Goal: Task Accomplishment & Management: Manage account settings

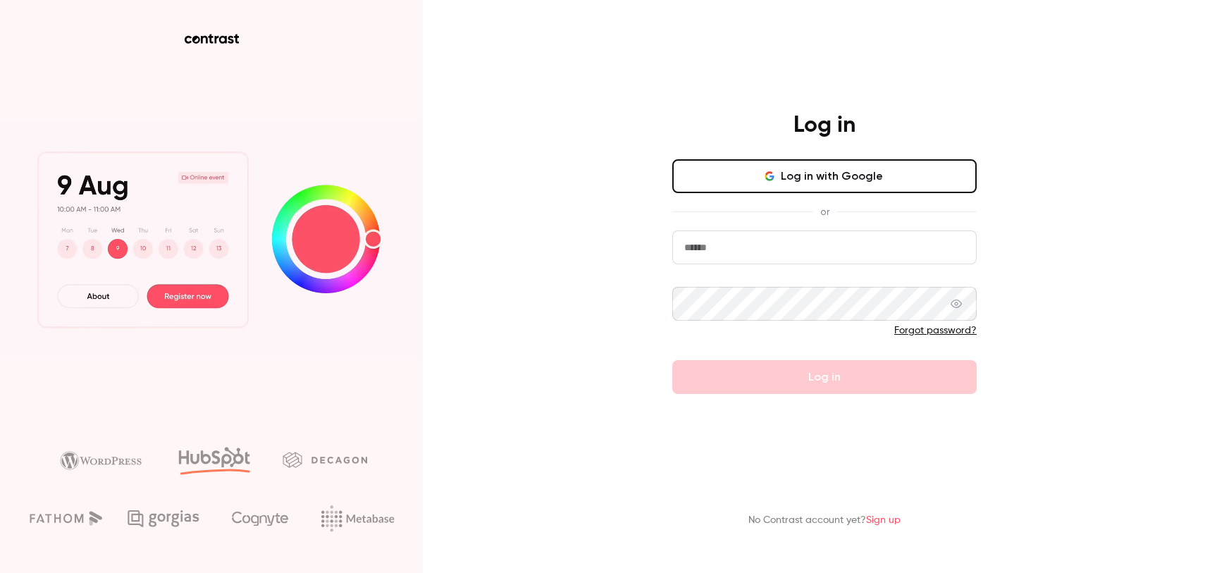
click at [845, 176] on button "Log in with Google" at bounding box center [824, 176] width 304 height 34
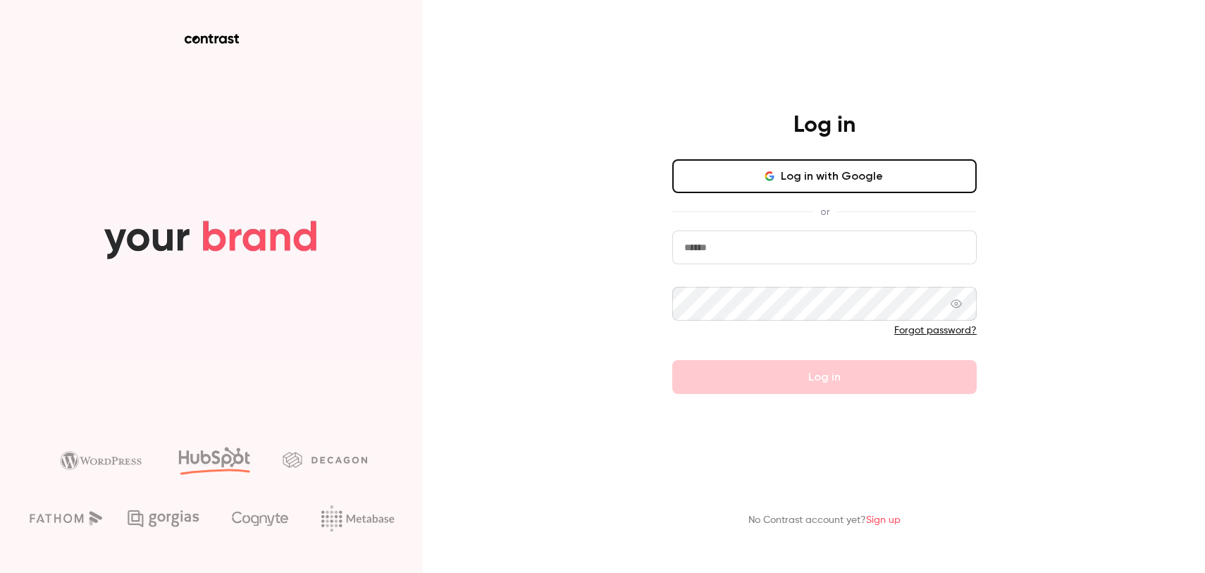
click at [763, 250] on input "email" at bounding box center [824, 247] width 304 height 34
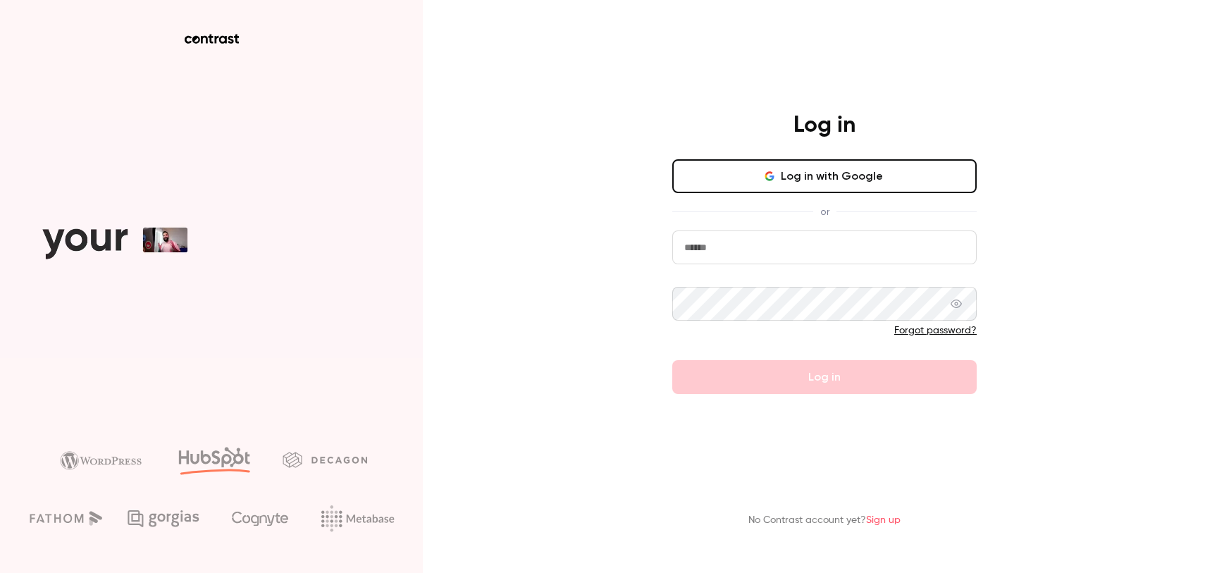
type input "**********"
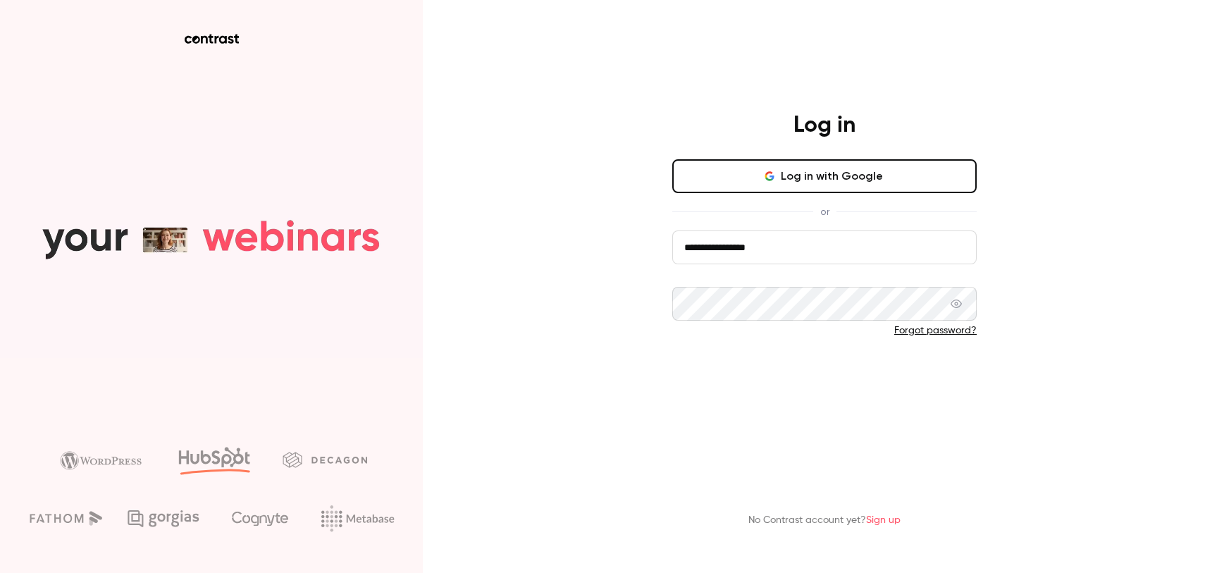
click at [803, 383] on button "Log in" at bounding box center [824, 377] width 304 height 34
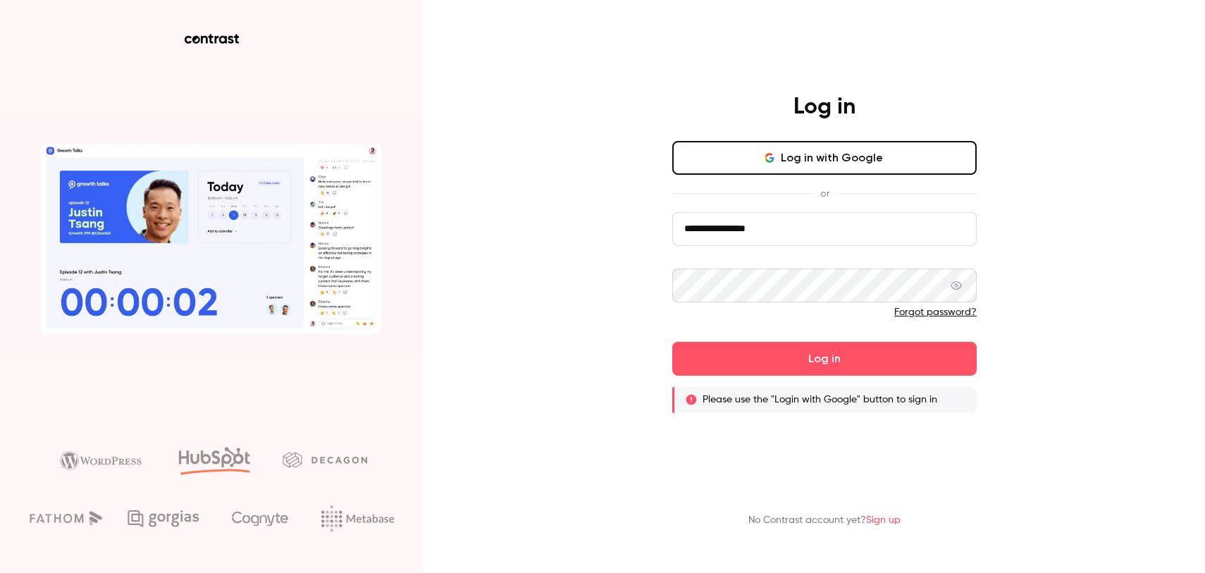
click at [957, 283] on icon at bounding box center [956, 285] width 11 height 8
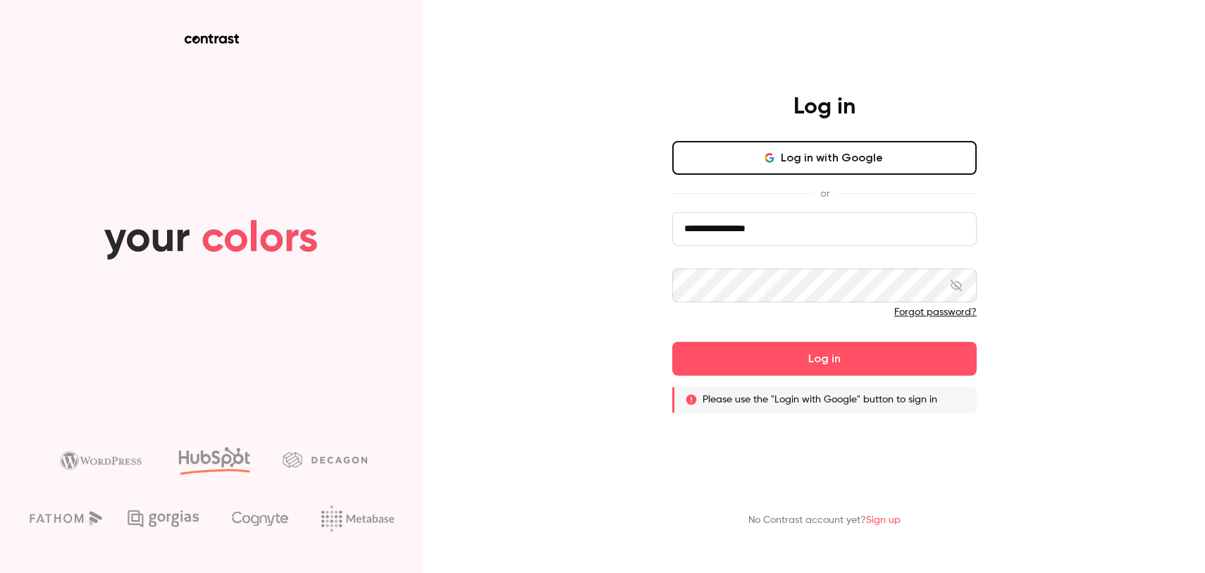
click at [866, 340] on form "**********" at bounding box center [824, 312] width 304 height 201
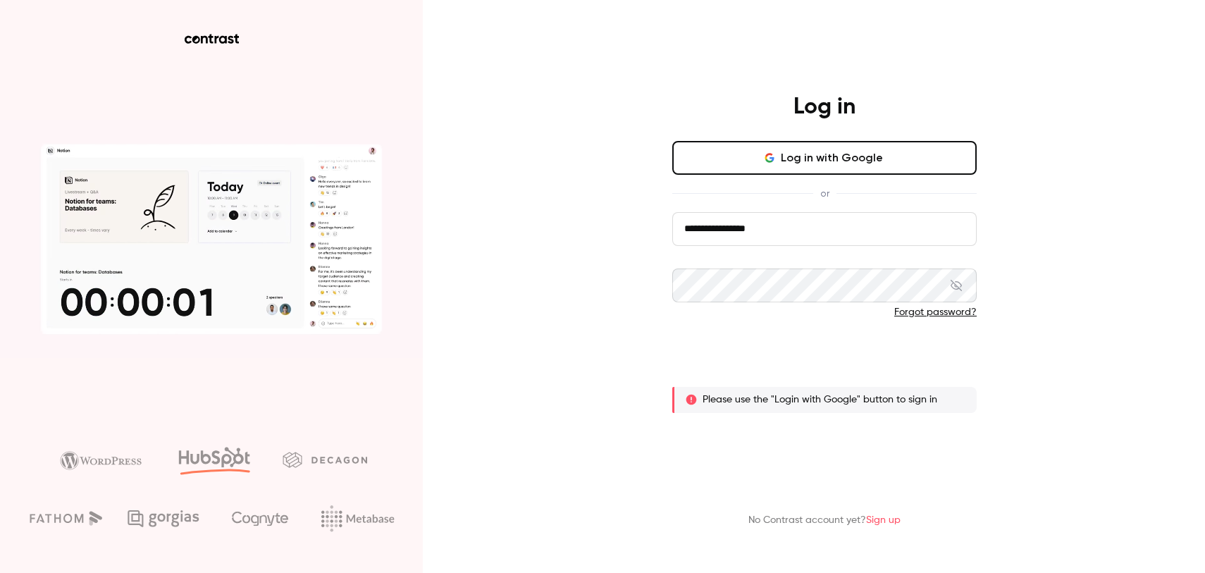
click at [862, 367] on button "Log in" at bounding box center [824, 359] width 304 height 34
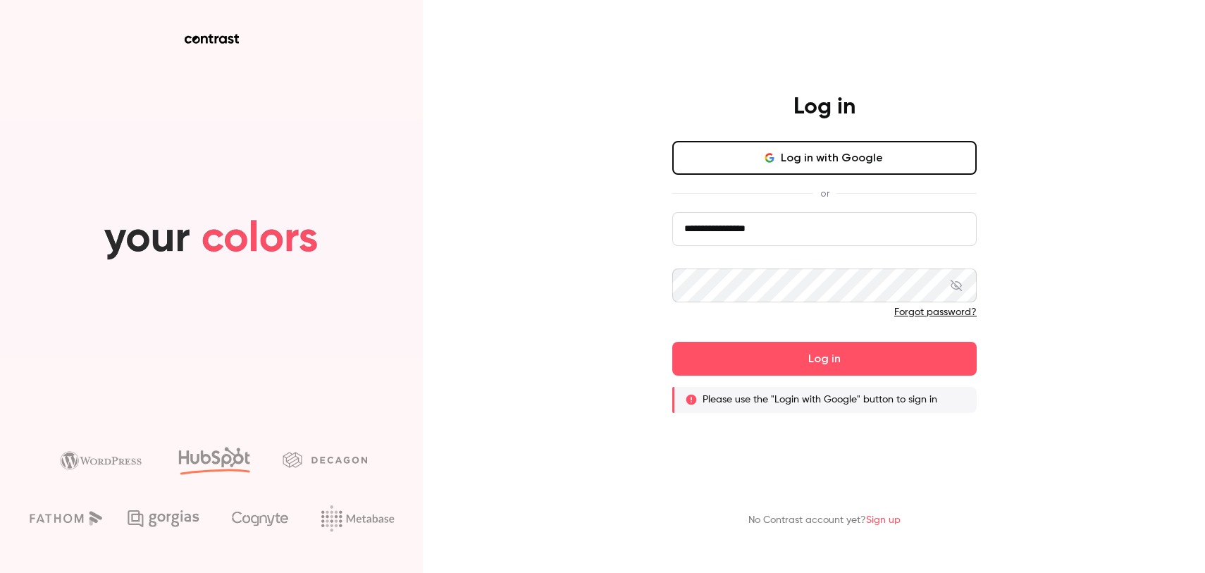
click at [911, 316] on link "Forgot password?" at bounding box center [935, 312] width 82 height 10
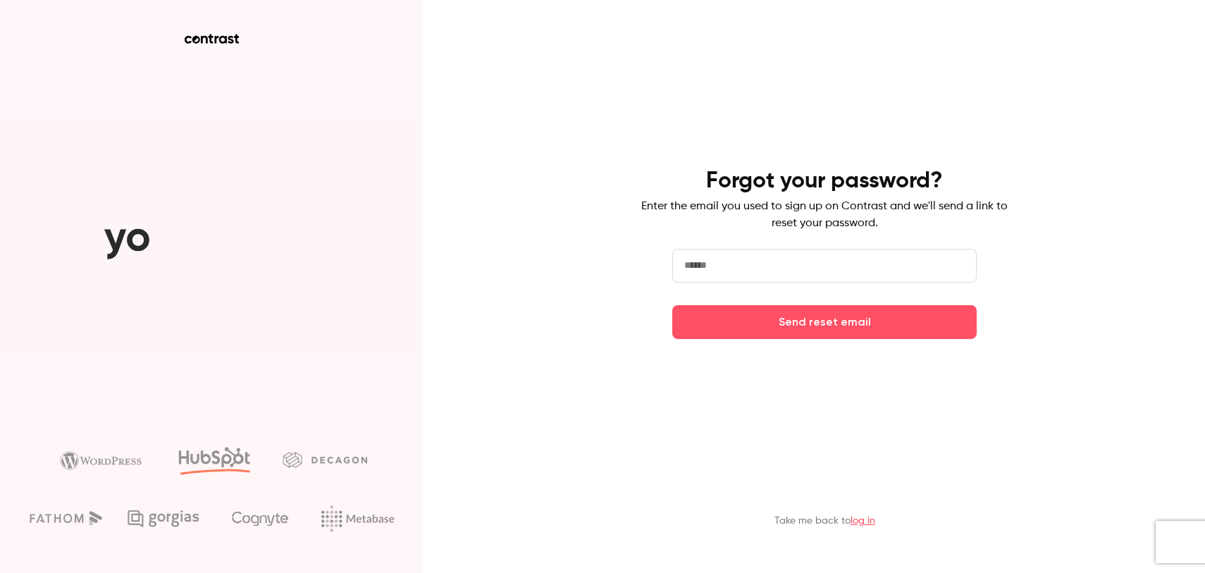
click at [800, 266] on input "email" at bounding box center [824, 266] width 304 height 34
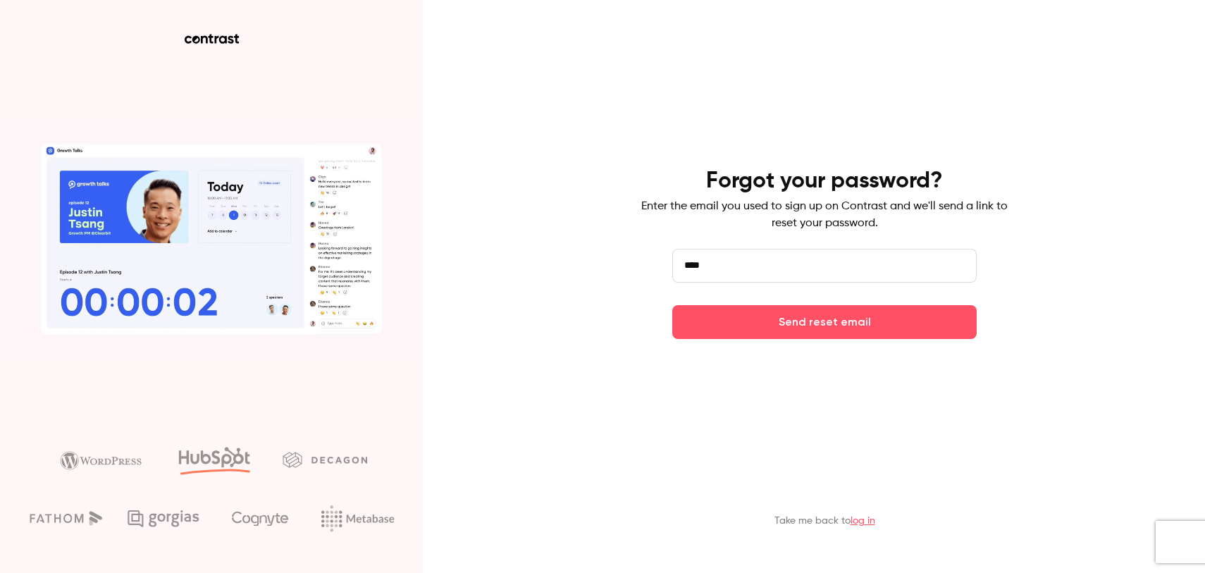
type input "**********"
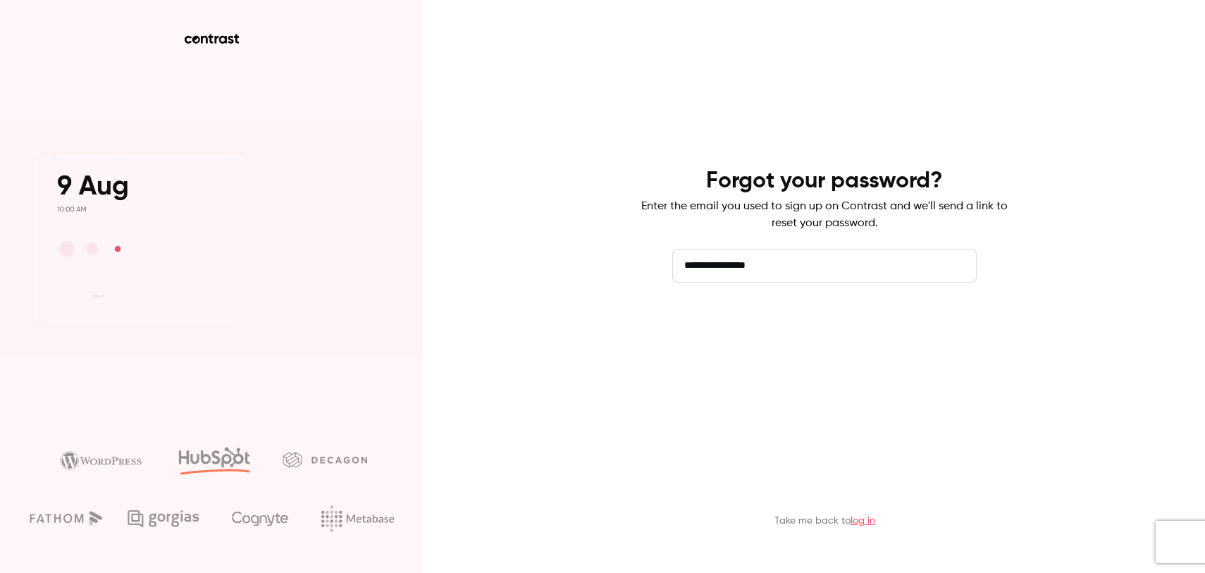
click at [818, 333] on button "Send reset email" at bounding box center [824, 322] width 304 height 34
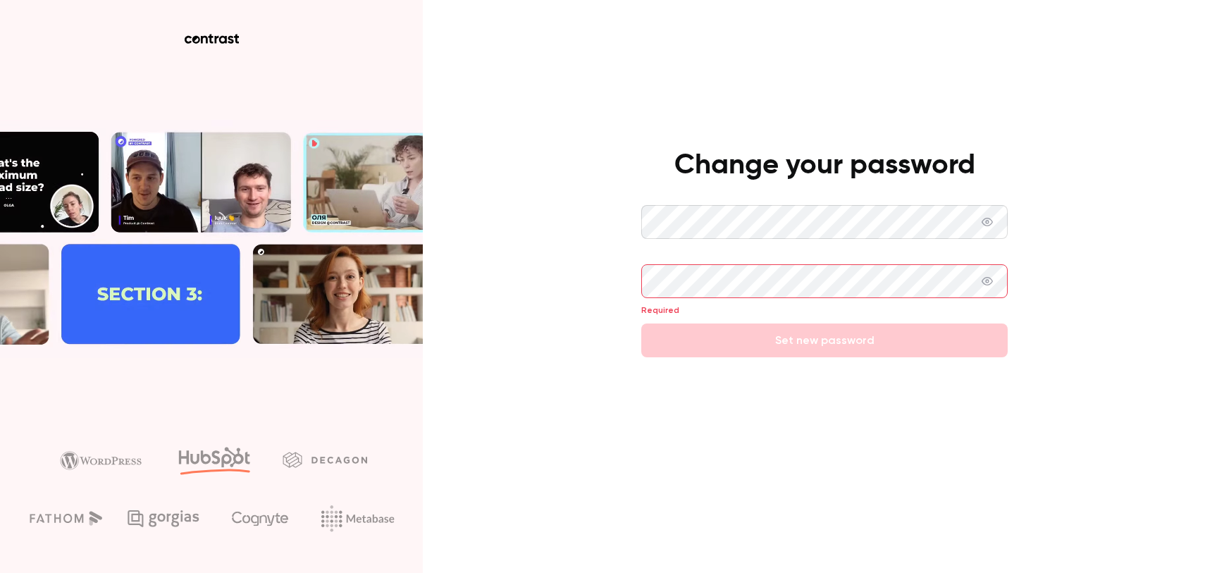
click at [989, 218] on icon at bounding box center [987, 222] width 11 height 8
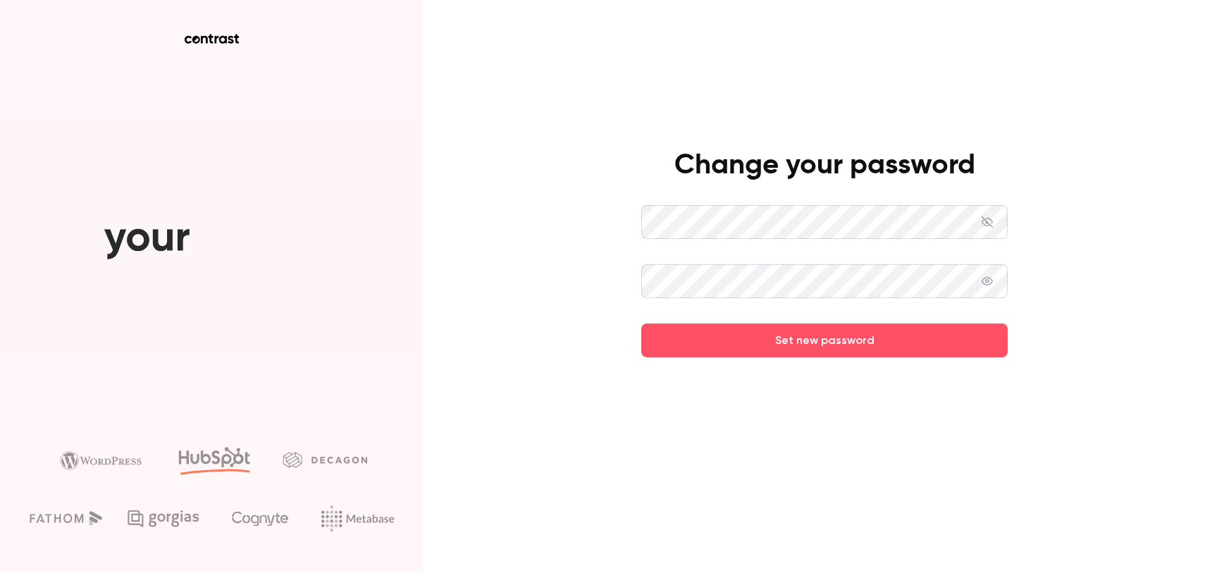
click at [983, 269] on span at bounding box center [987, 281] width 11 height 34
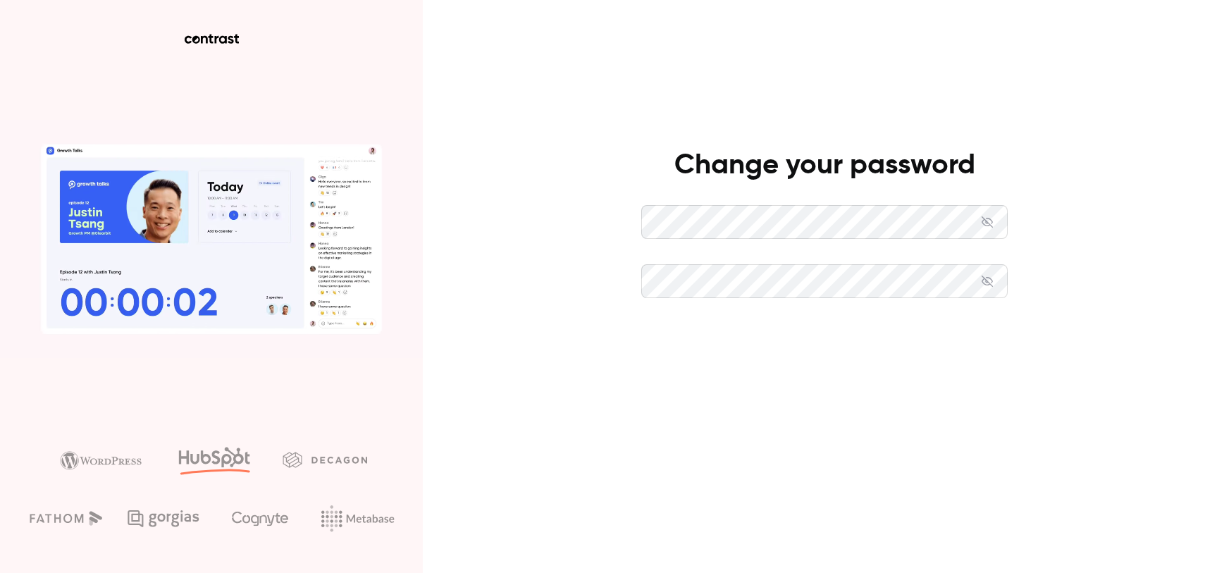
click at [940, 335] on button "Set new password" at bounding box center [824, 341] width 367 height 34
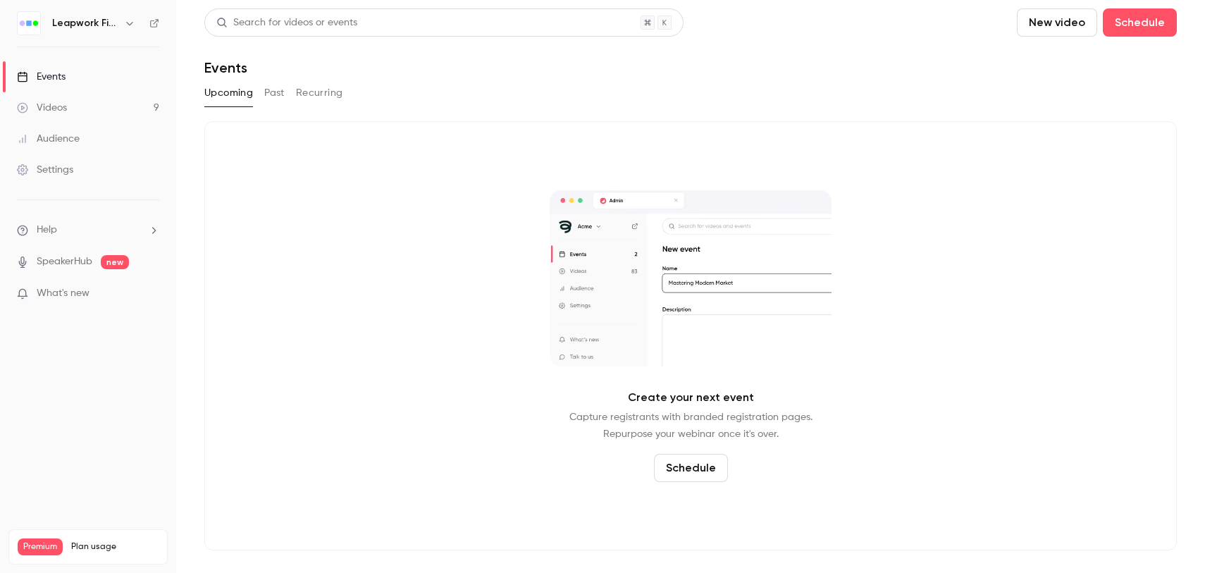
click at [77, 81] on link "Events" at bounding box center [88, 76] width 176 height 31
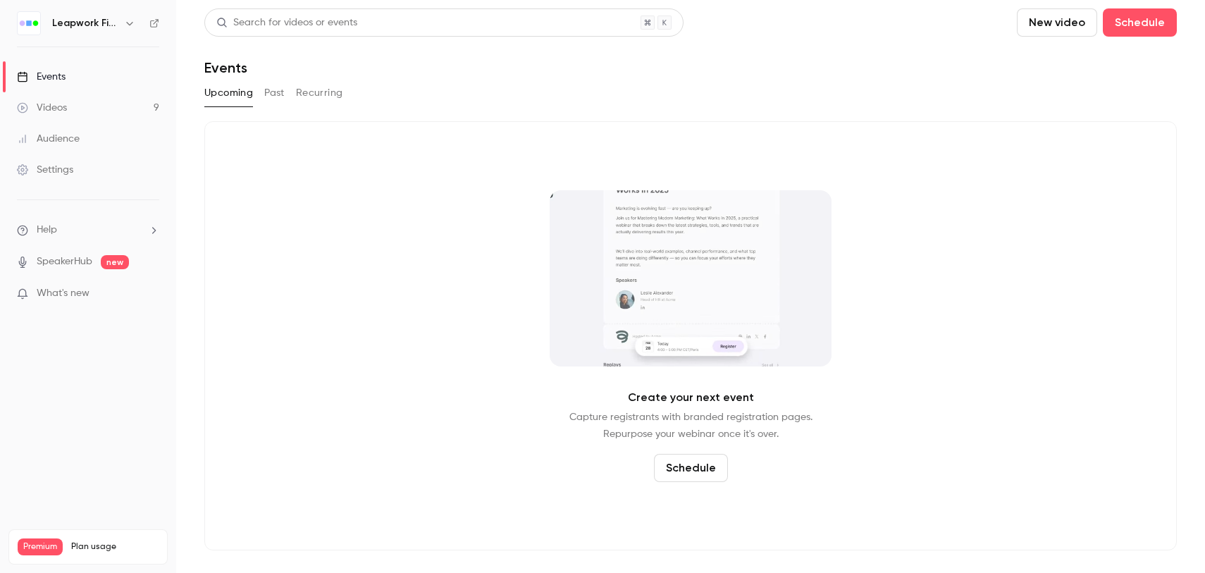
click at [56, 76] on div "Events" at bounding box center [41, 77] width 49 height 14
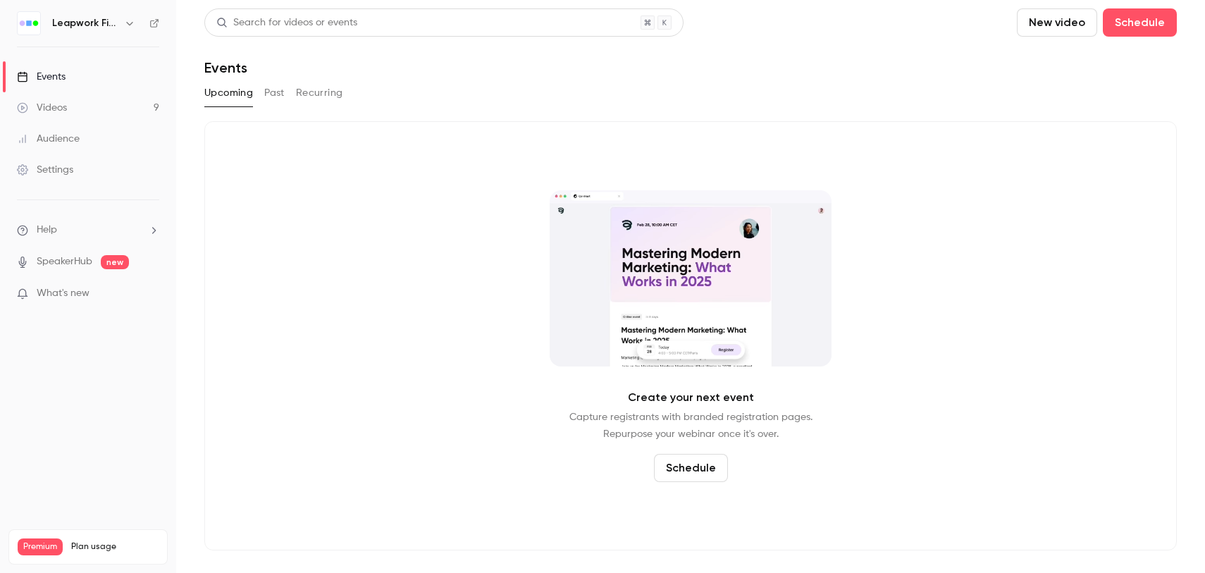
click at [129, 25] on icon "button" at bounding box center [129, 23] width 11 height 11
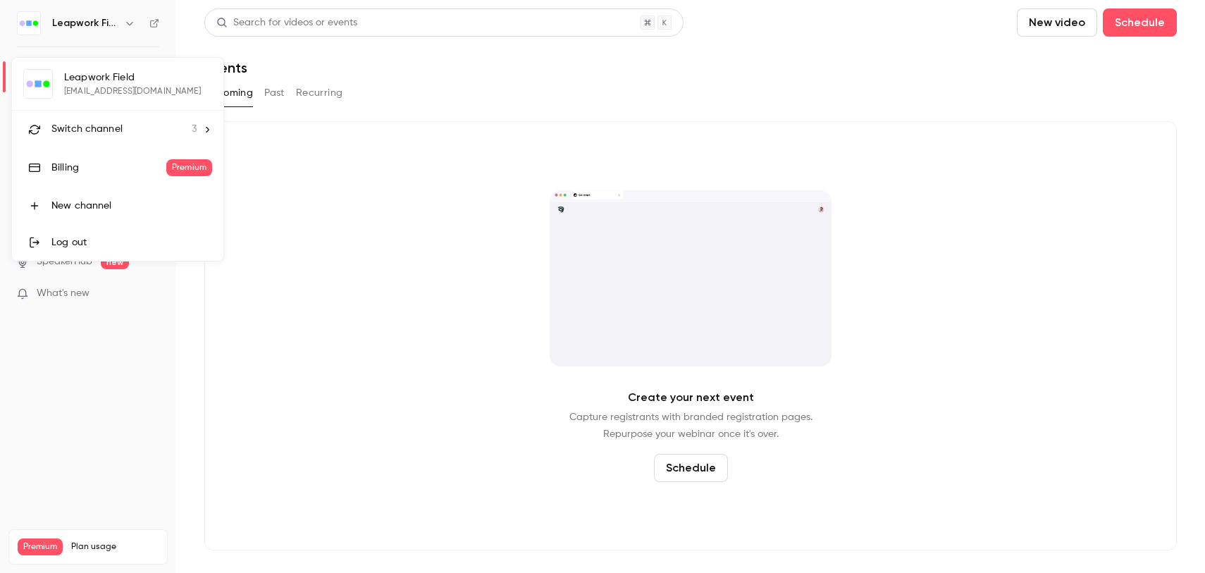
click at [182, 120] on li "Switch channel 3" at bounding box center [117, 129] width 211 height 37
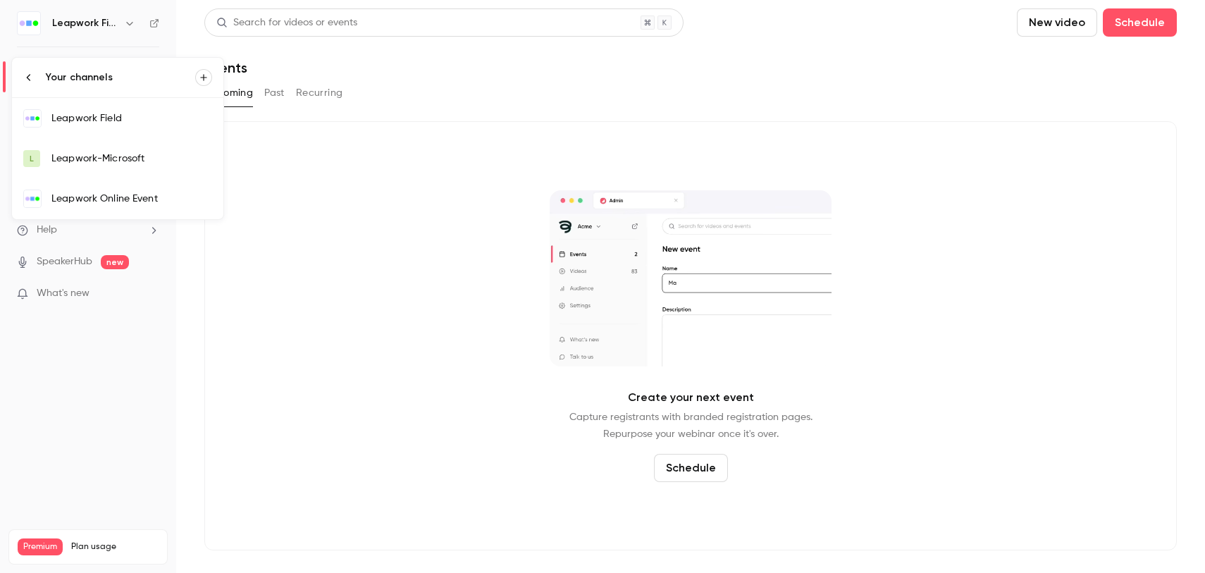
click at [118, 121] on div "Leapwork Field" at bounding box center [131, 118] width 161 height 14
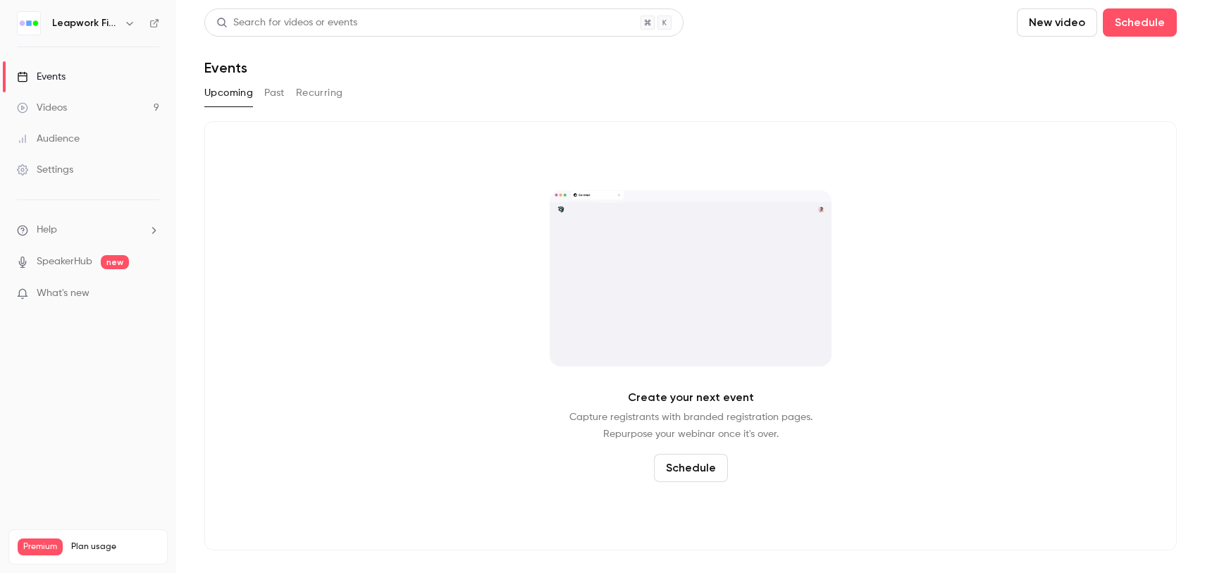
click at [82, 75] on link "Events" at bounding box center [88, 76] width 176 height 31
click at [130, 23] on icon "button" at bounding box center [129, 23] width 11 height 11
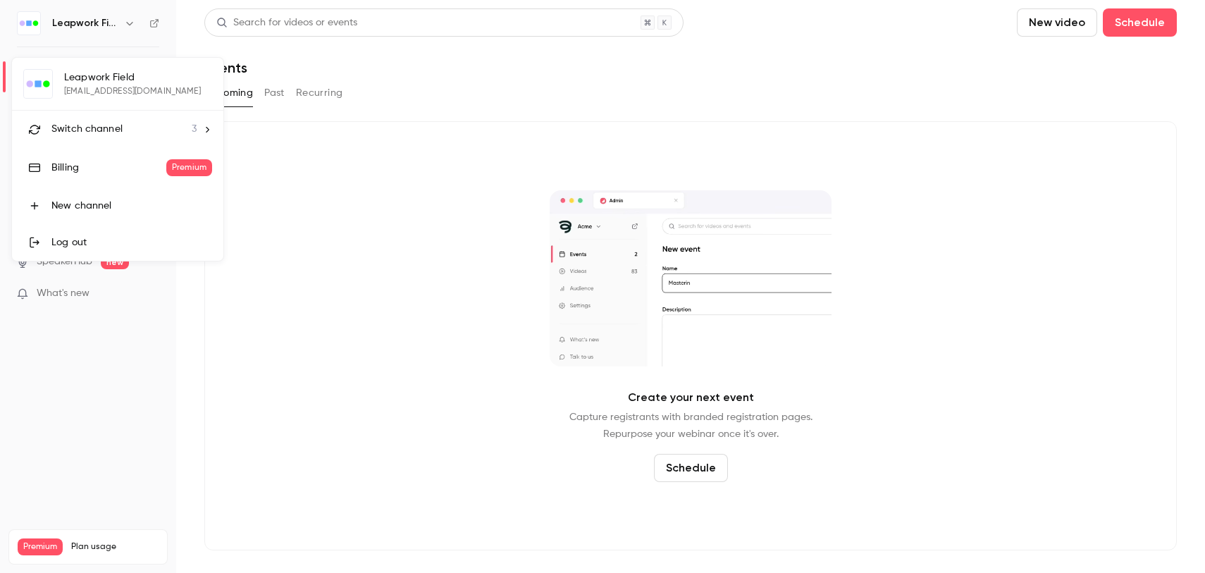
click at [199, 130] on li "Switch channel 3" at bounding box center [117, 129] width 211 height 37
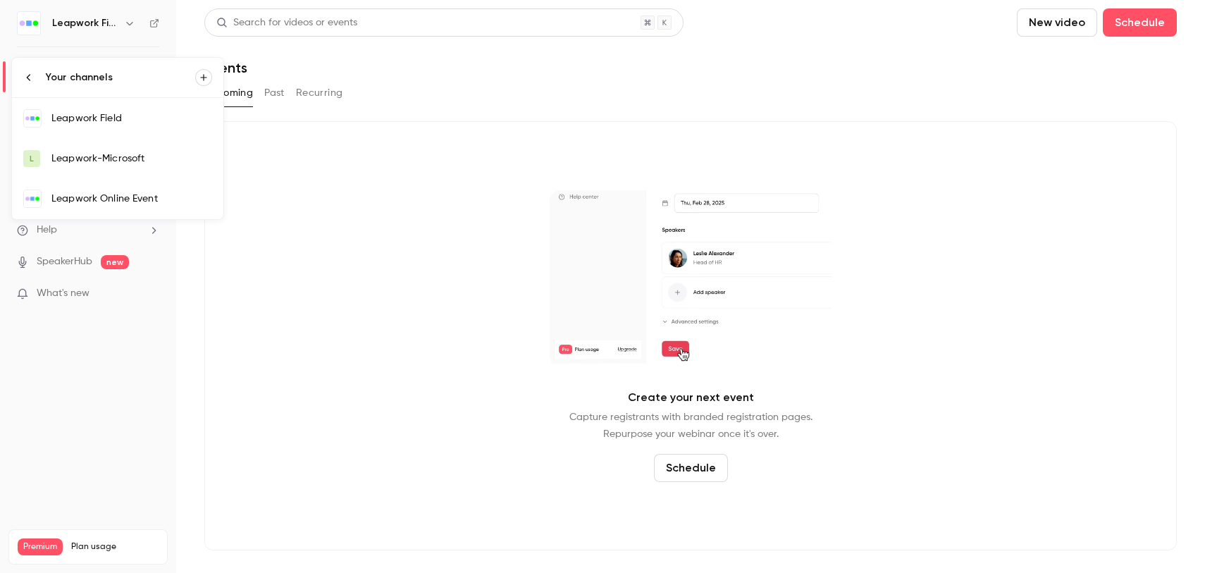
click at [116, 200] on div "Leapwork Online Event" at bounding box center [131, 199] width 161 height 14
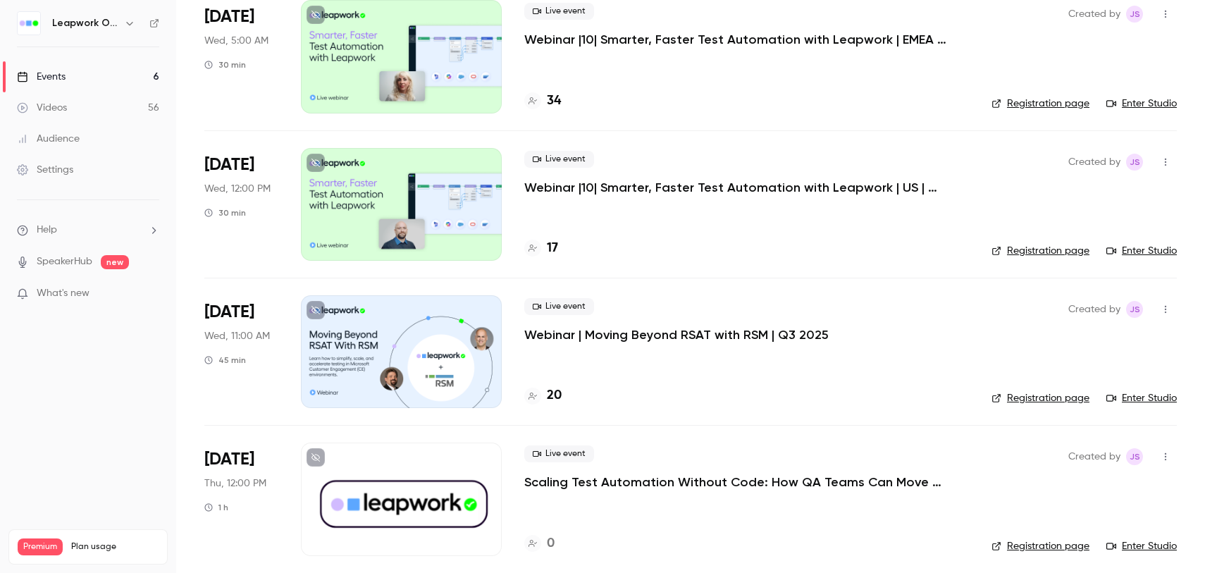
scroll to position [292, 0]
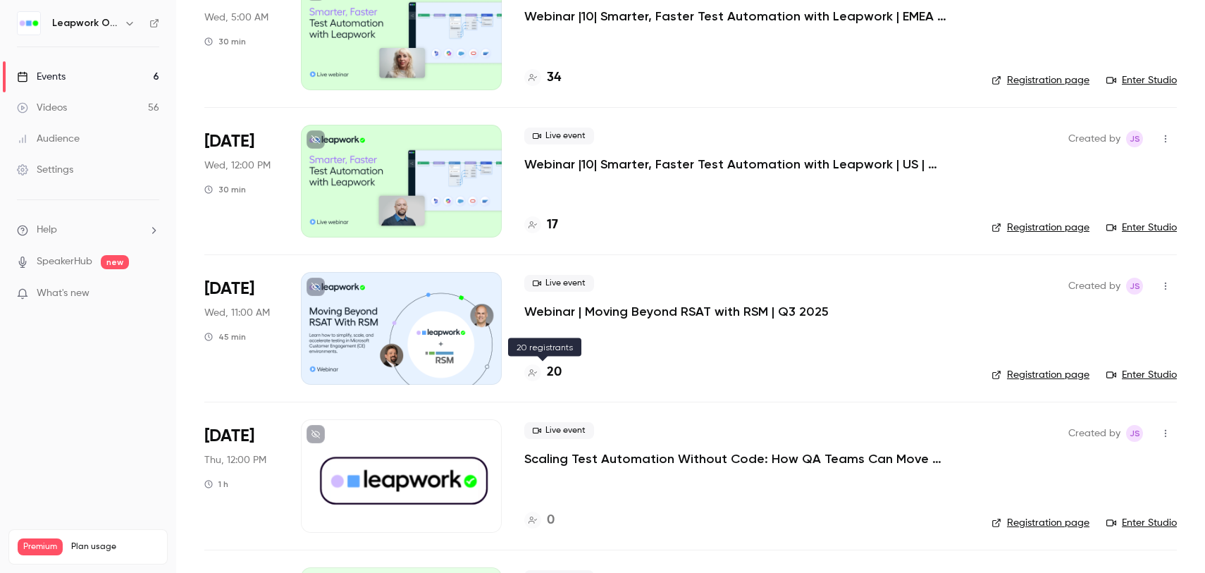
click at [555, 373] on h4 "20" at bounding box center [554, 372] width 15 height 19
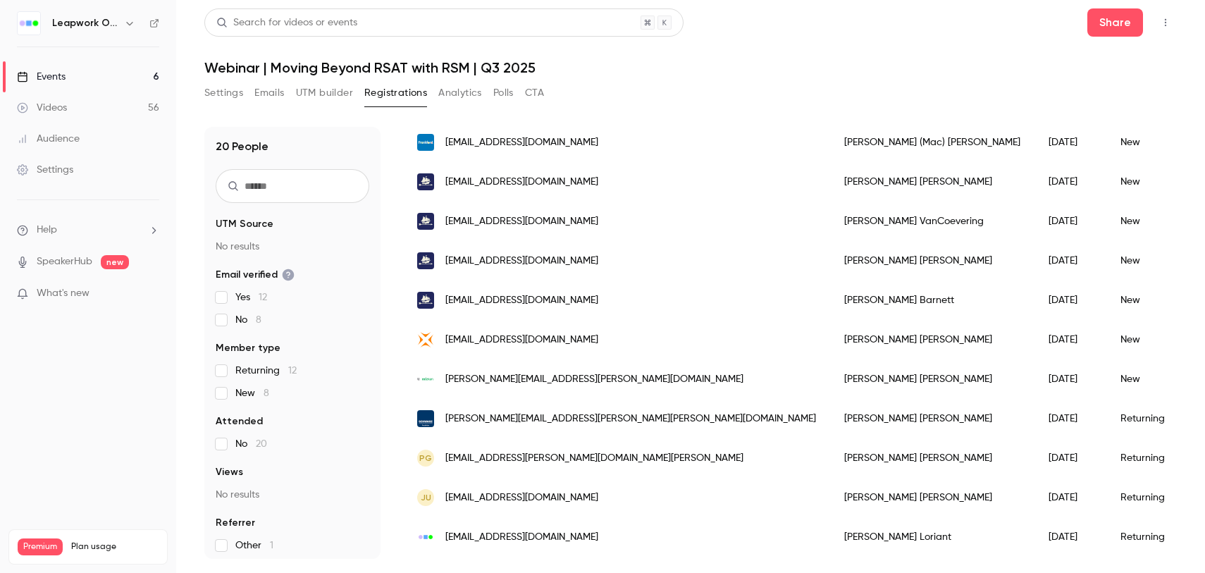
scroll to position [223, 0]
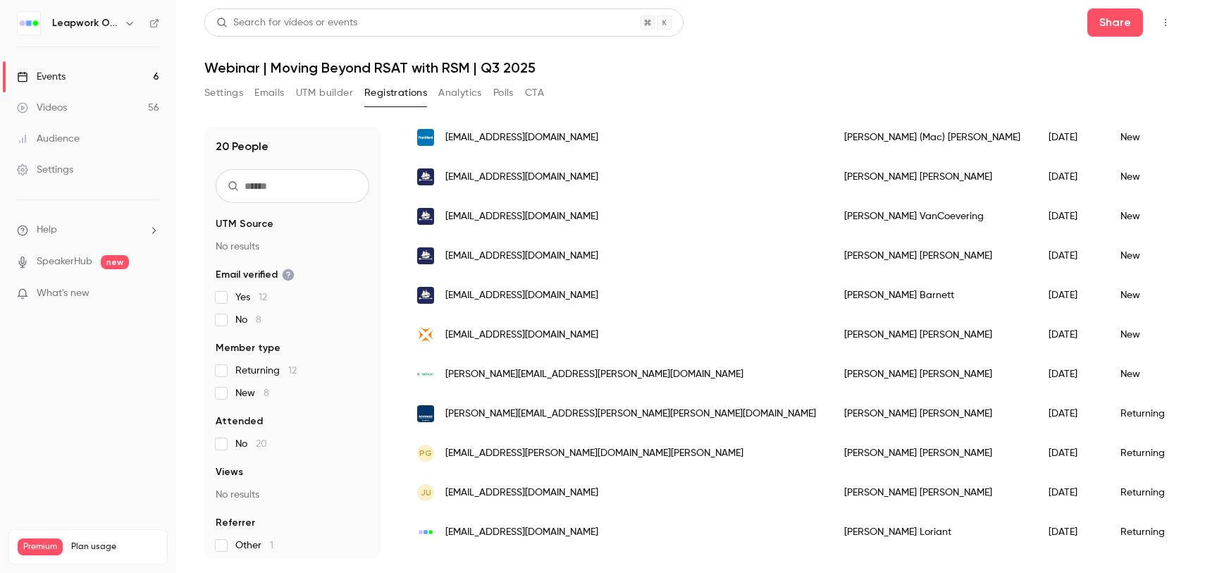
click at [1169, 18] on icon "button" at bounding box center [1165, 23] width 11 height 10
click at [1059, 24] on div at bounding box center [602, 286] width 1205 height 573
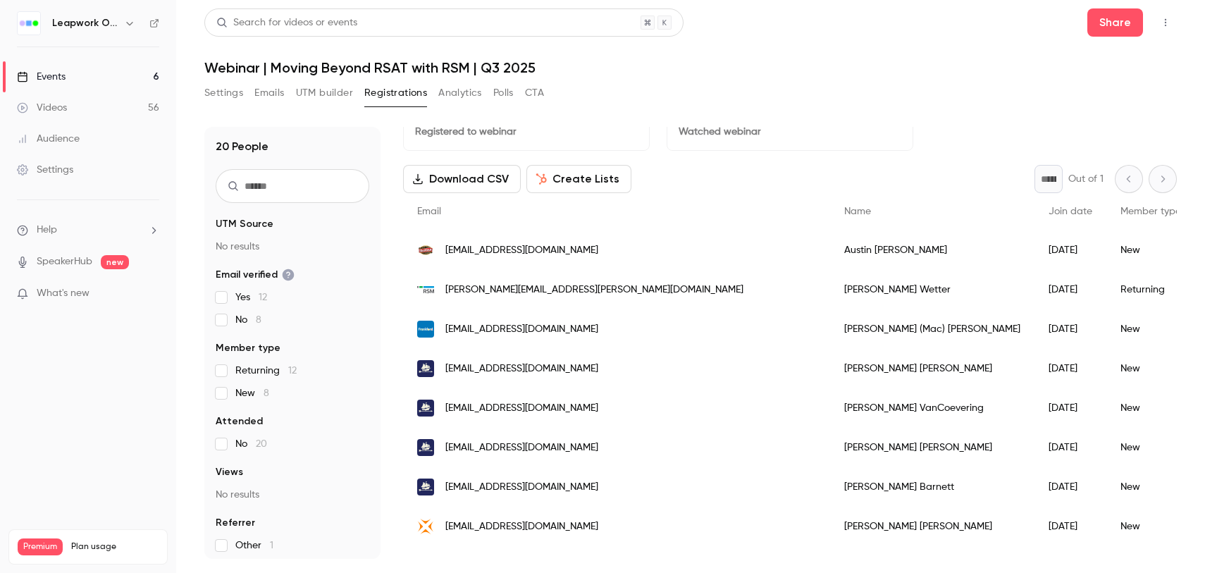
scroll to position [30, 0]
click at [499, 186] on button "Download CSV" at bounding box center [462, 180] width 118 height 28
